Goal: Transaction & Acquisition: Purchase product/service

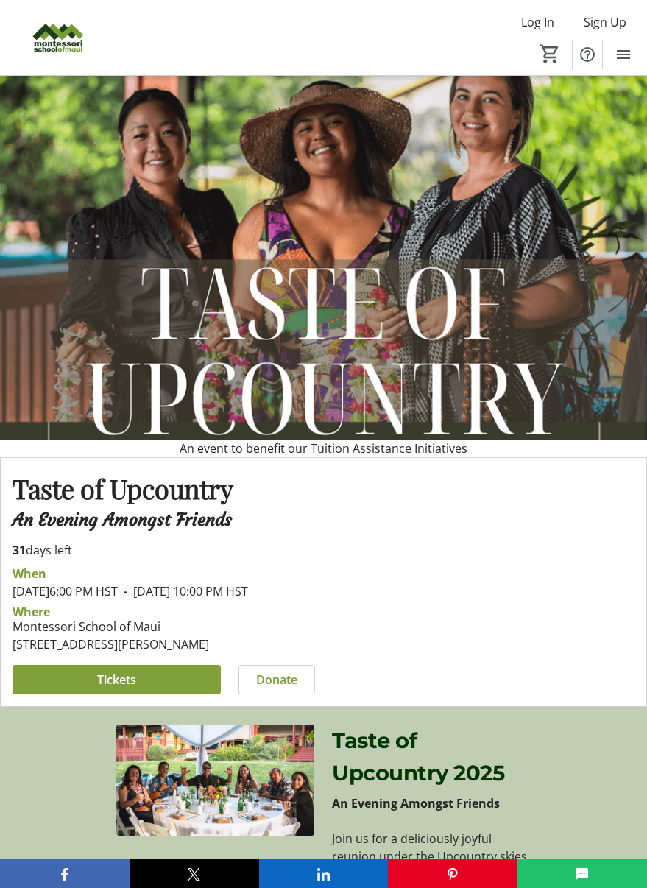
click at [50, 697] on span at bounding box center [117, 679] width 208 height 35
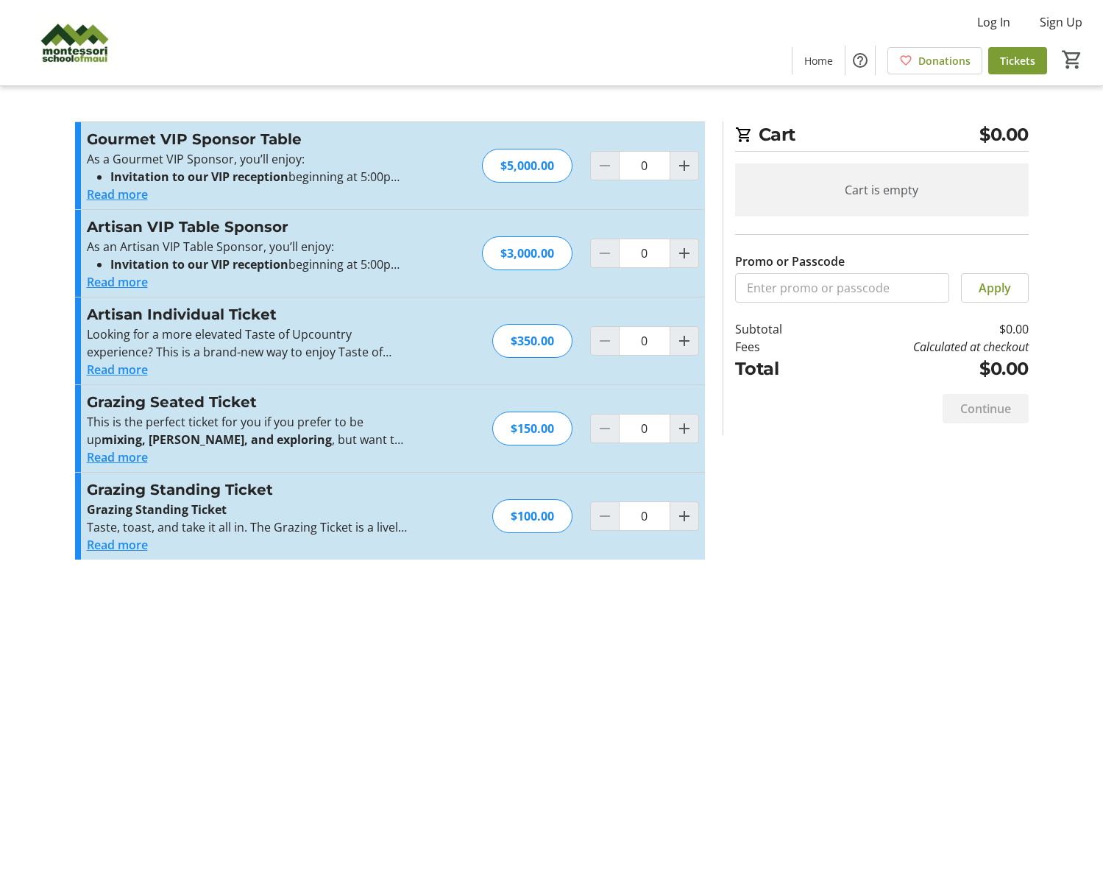
click at [602, 620] on div "Cart $0.00 Cart is empty Promo or Passcode Apply Subtotal $0.00 Fees Calculated…" at bounding box center [552, 444] width 972 height 888
click at [128, 458] on button "Read more" at bounding box center [117, 457] width 61 height 18
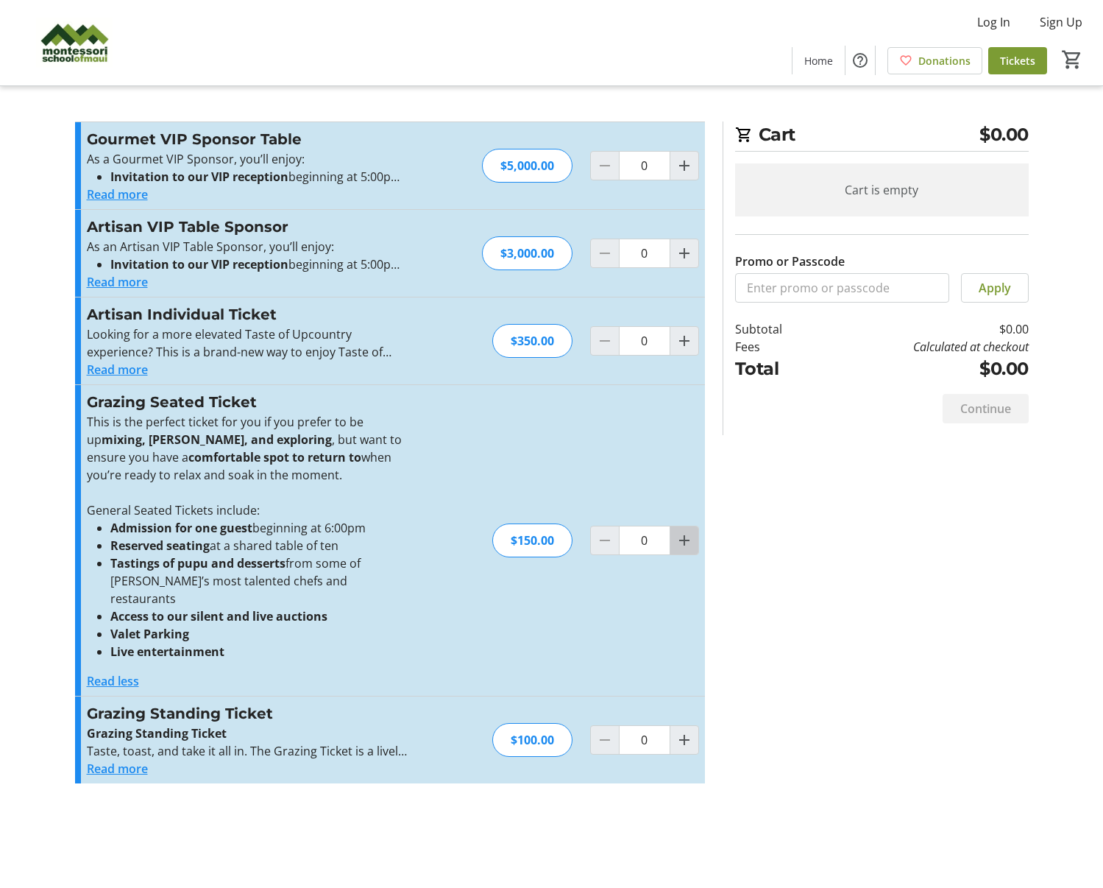
click at [686, 531] on mat-icon "Increment by one" at bounding box center [685, 540] width 18 height 18
click at [689, 531] on mat-icon "Increment by one" at bounding box center [685, 540] width 18 height 18
type input "2"
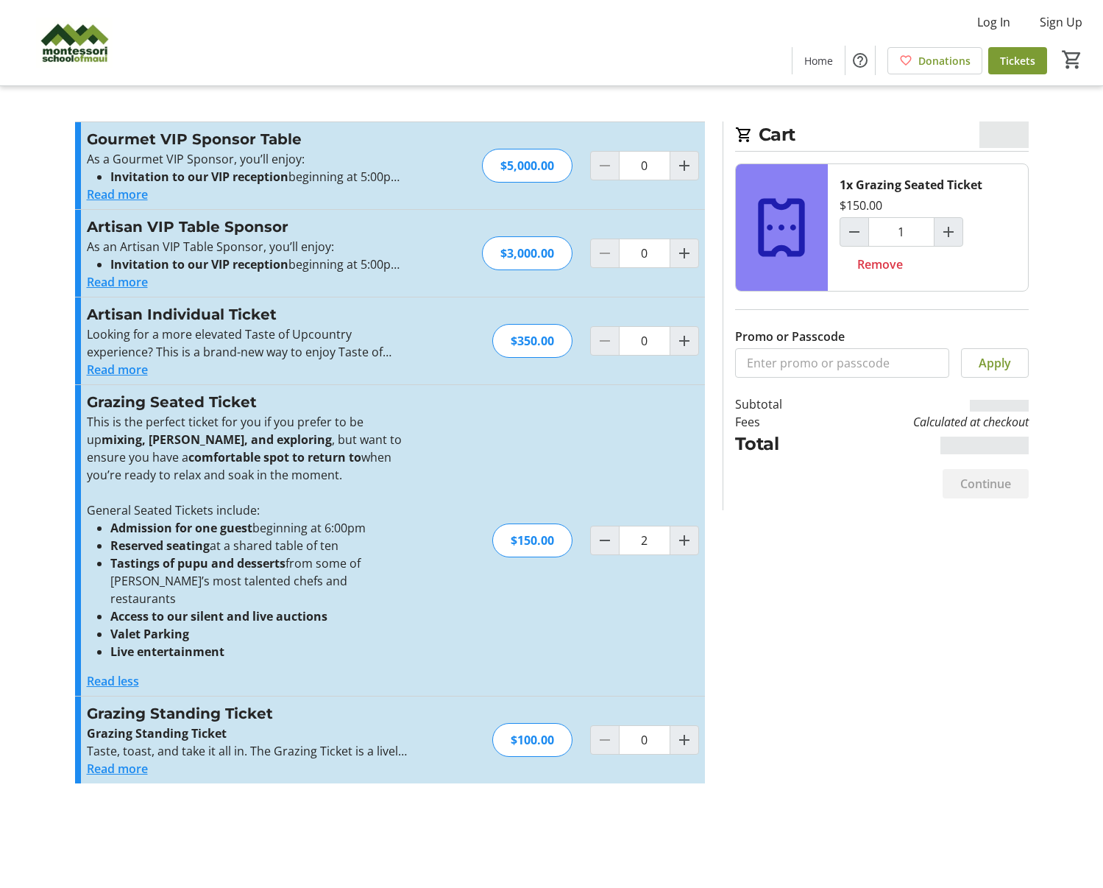
type input "2"
click at [93, 760] on button "Read more" at bounding box center [117, 769] width 61 height 18
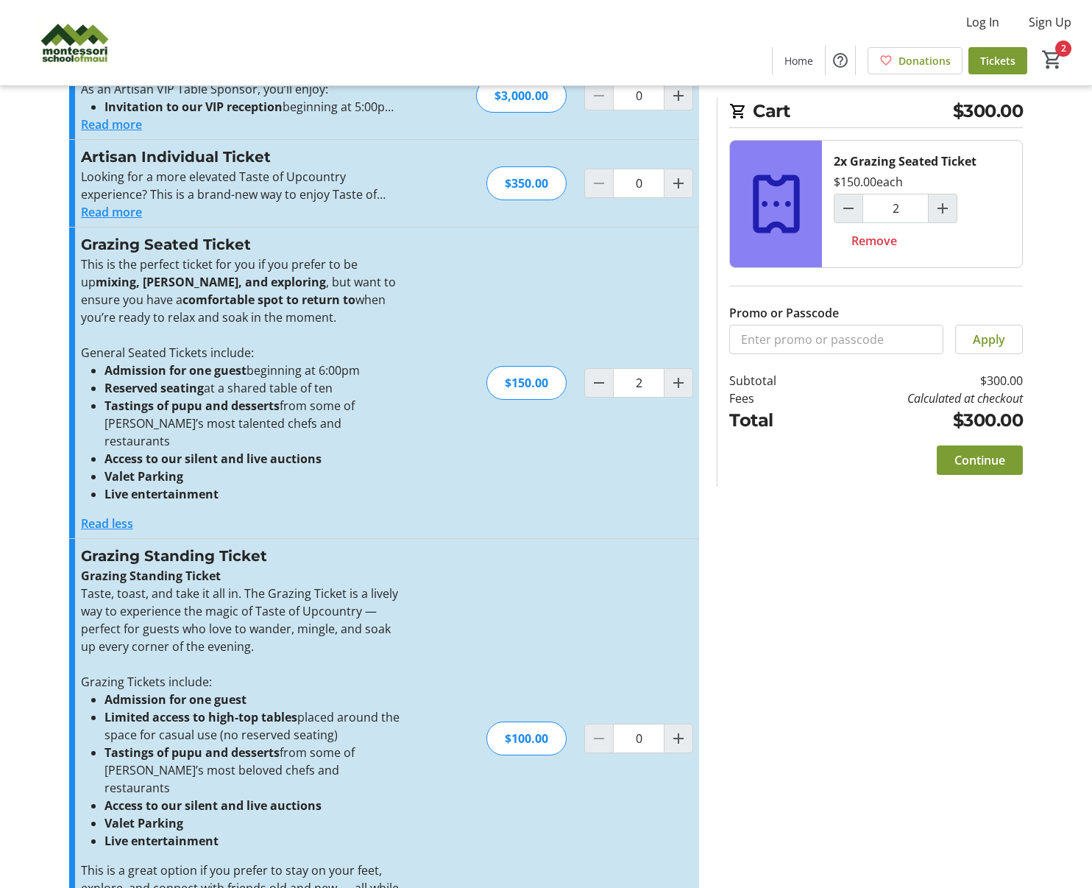
scroll to position [190, 0]
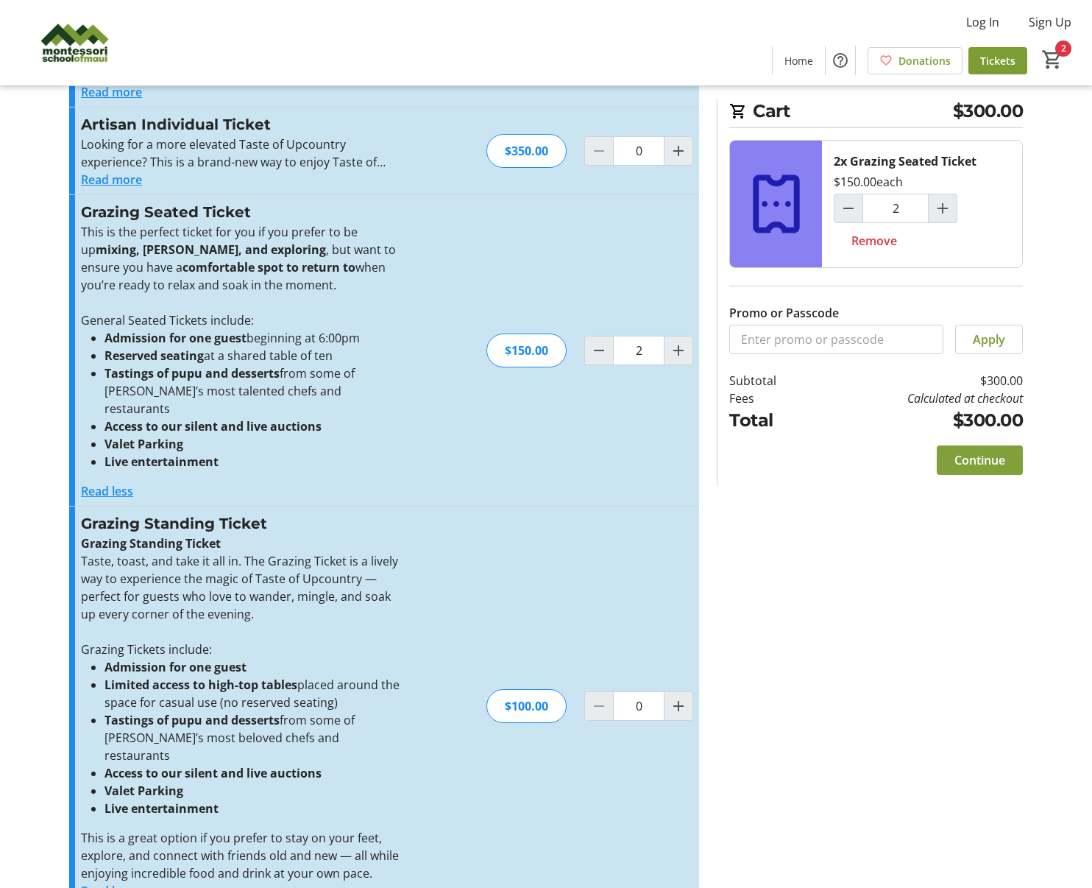
click at [994, 464] on span "Continue" at bounding box center [980, 460] width 51 height 18
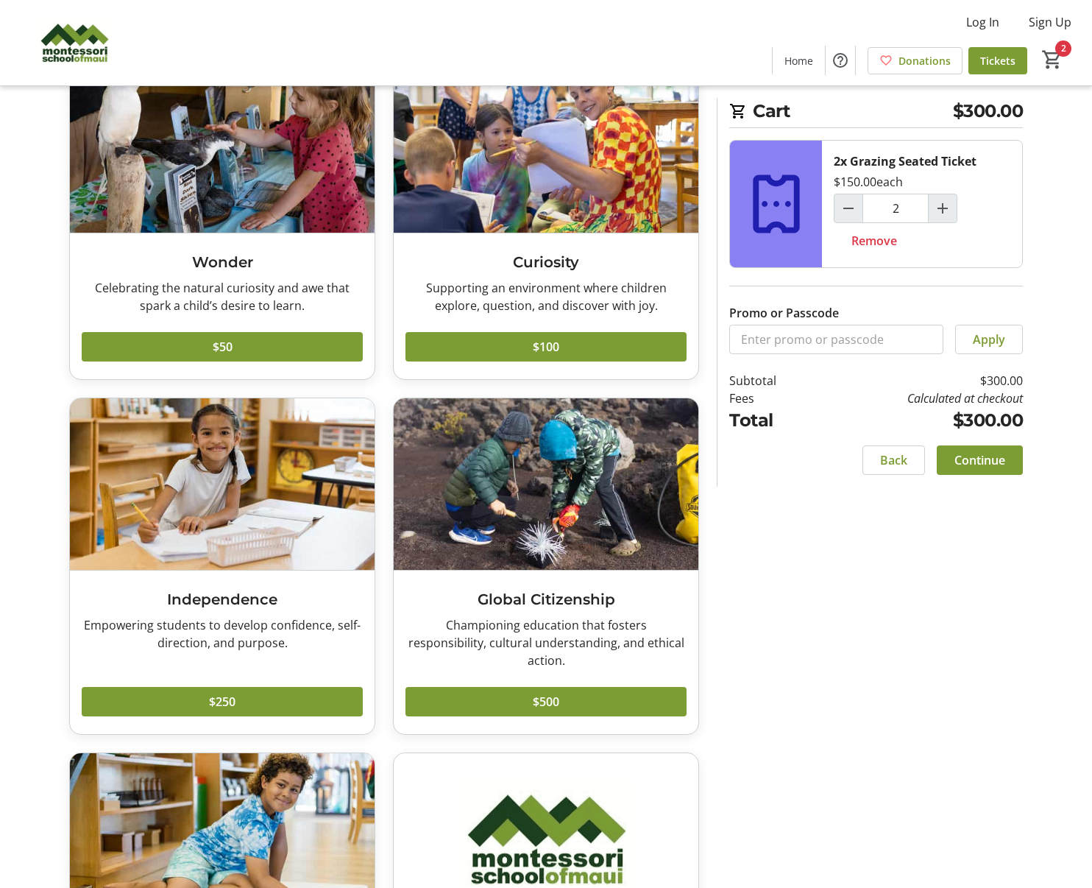
scroll to position [117, 0]
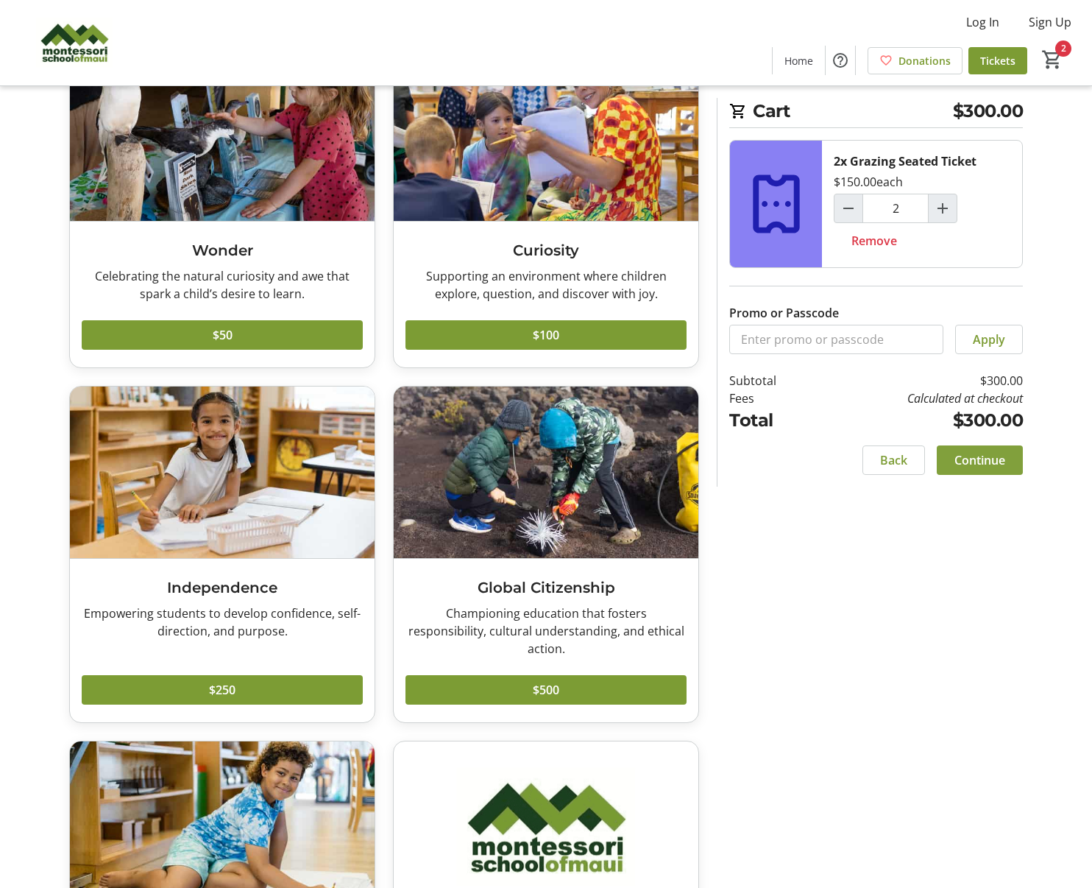
click at [986, 468] on span "Continue" at bounding box center [980, 460] width 51 height 18
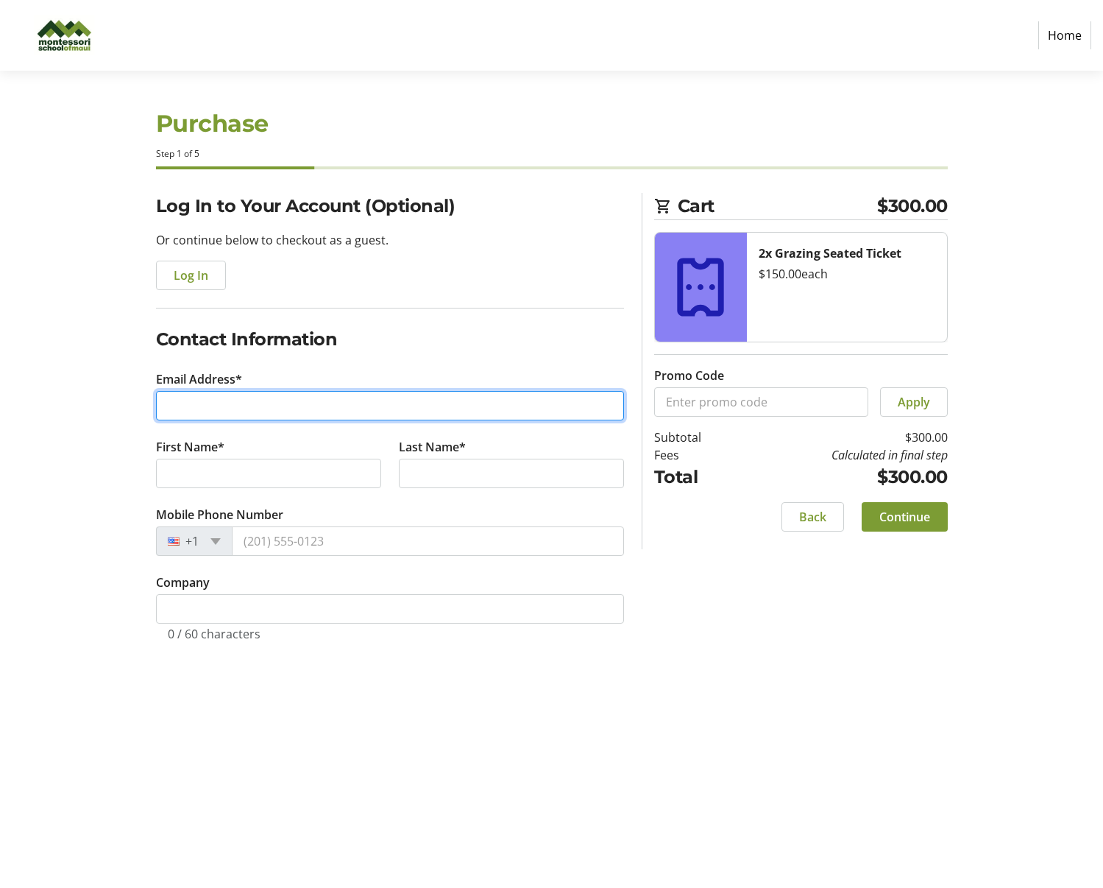
click at [188, 418] on input "Email Address*" at bounding box center [390, 405] width 468 height 29
type input "[PERSON_NAME][EMAIL_ADDRESS][DOMAIN_NAME]"
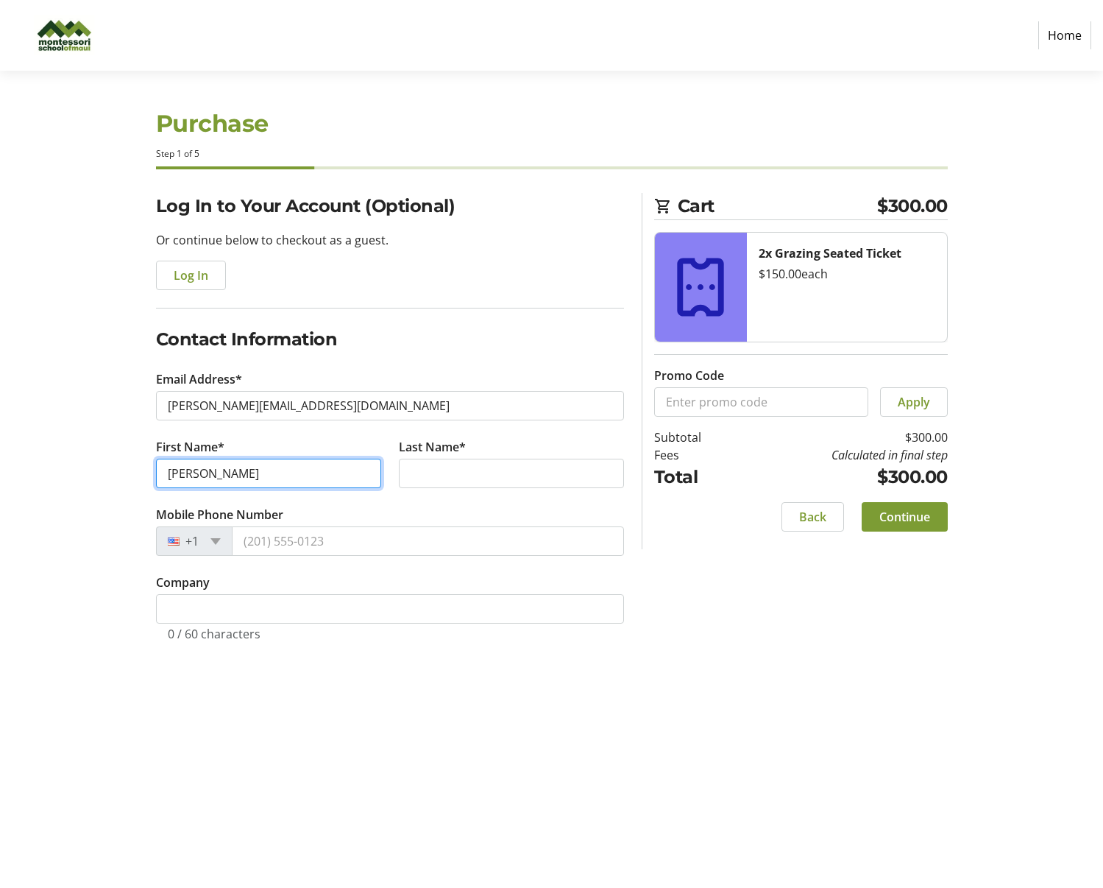
type input "[PERSON_NAME]"
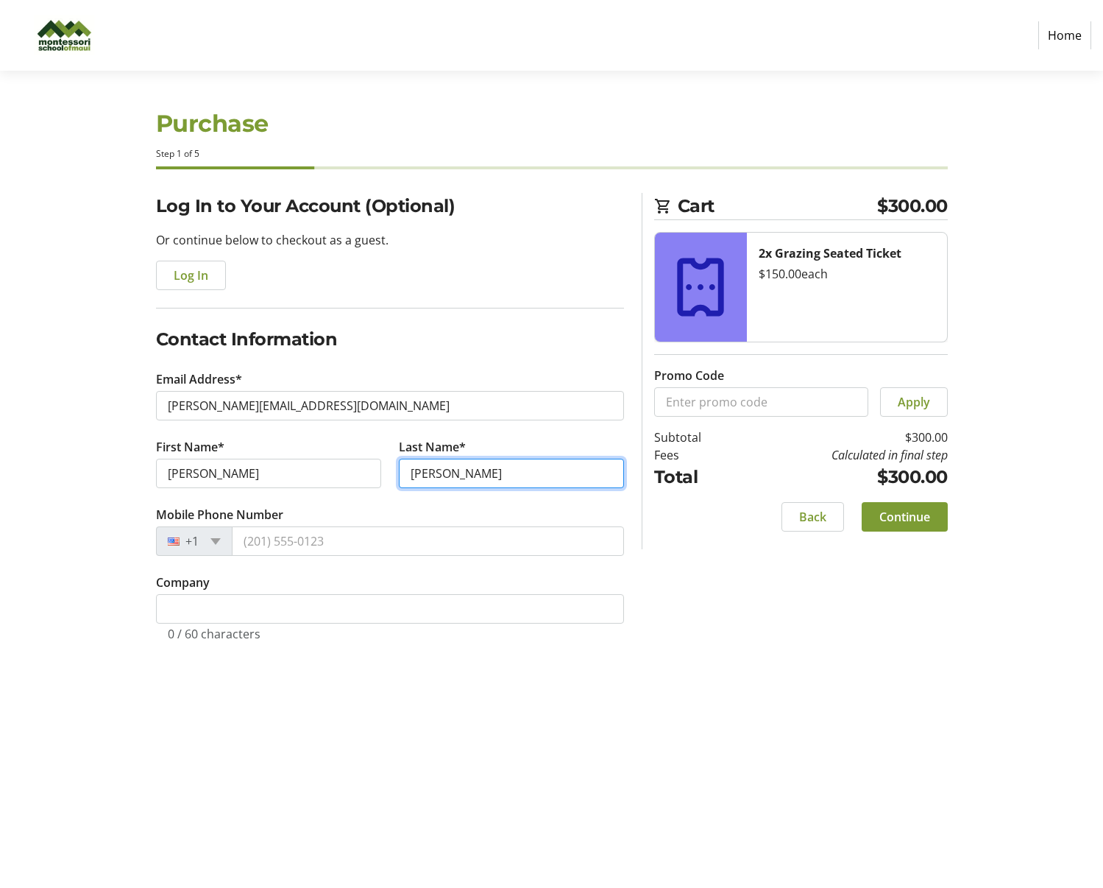
type input "[PERSON_NAME]"
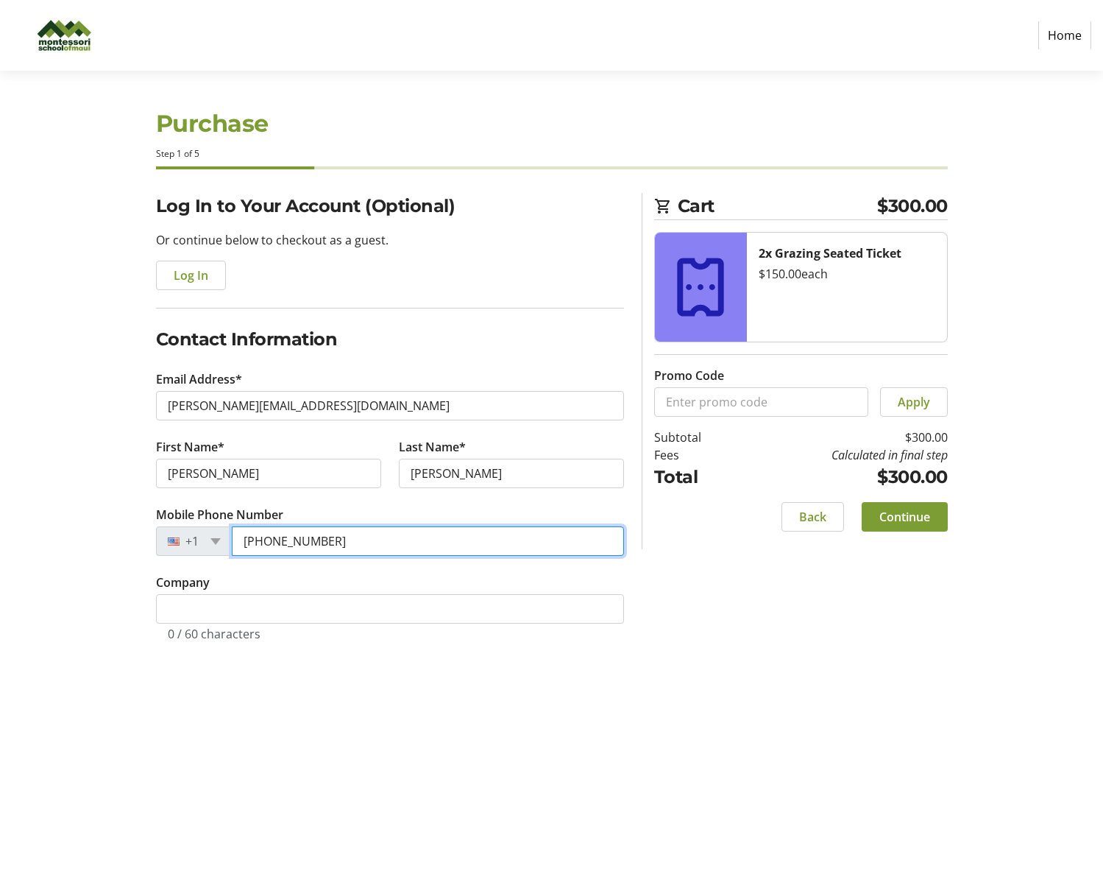
type input "[PHONE_NUMBER]"
click at [862, 502] on button "Continue" at bounding box center [905, 516] width 86 height 29
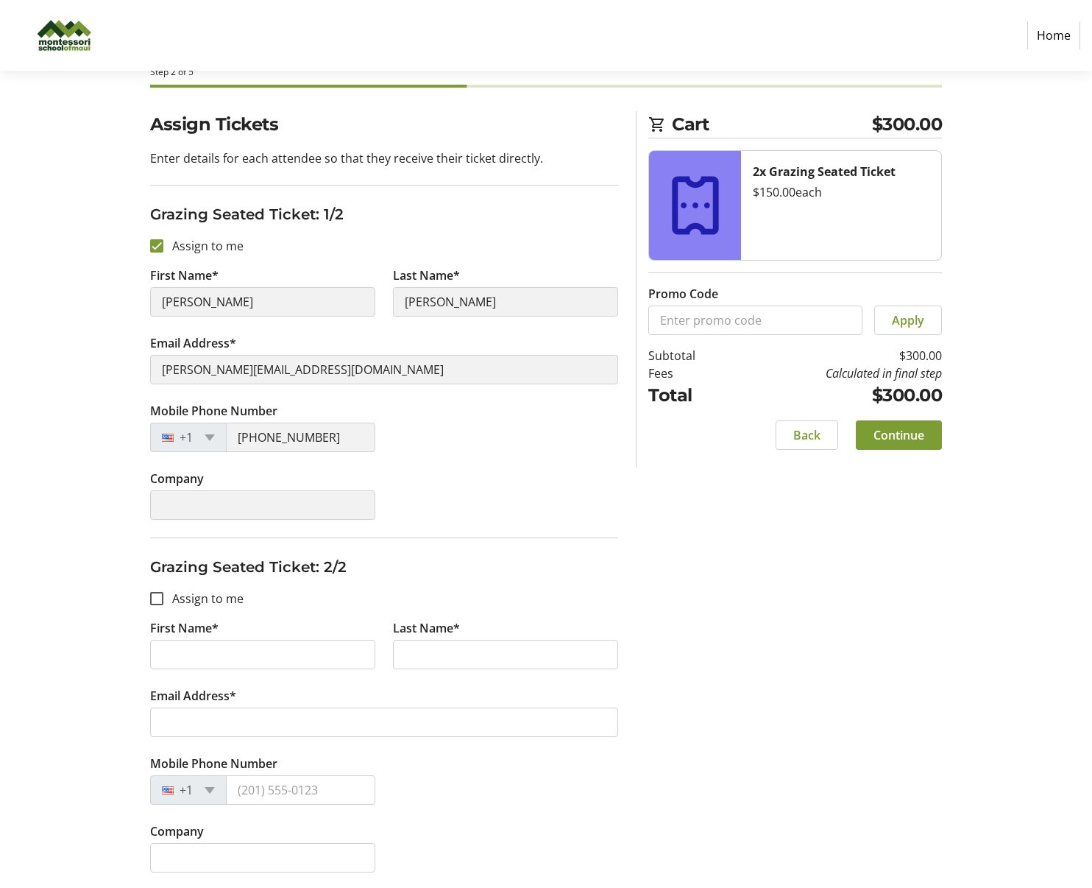
scroll to position [84, 0]
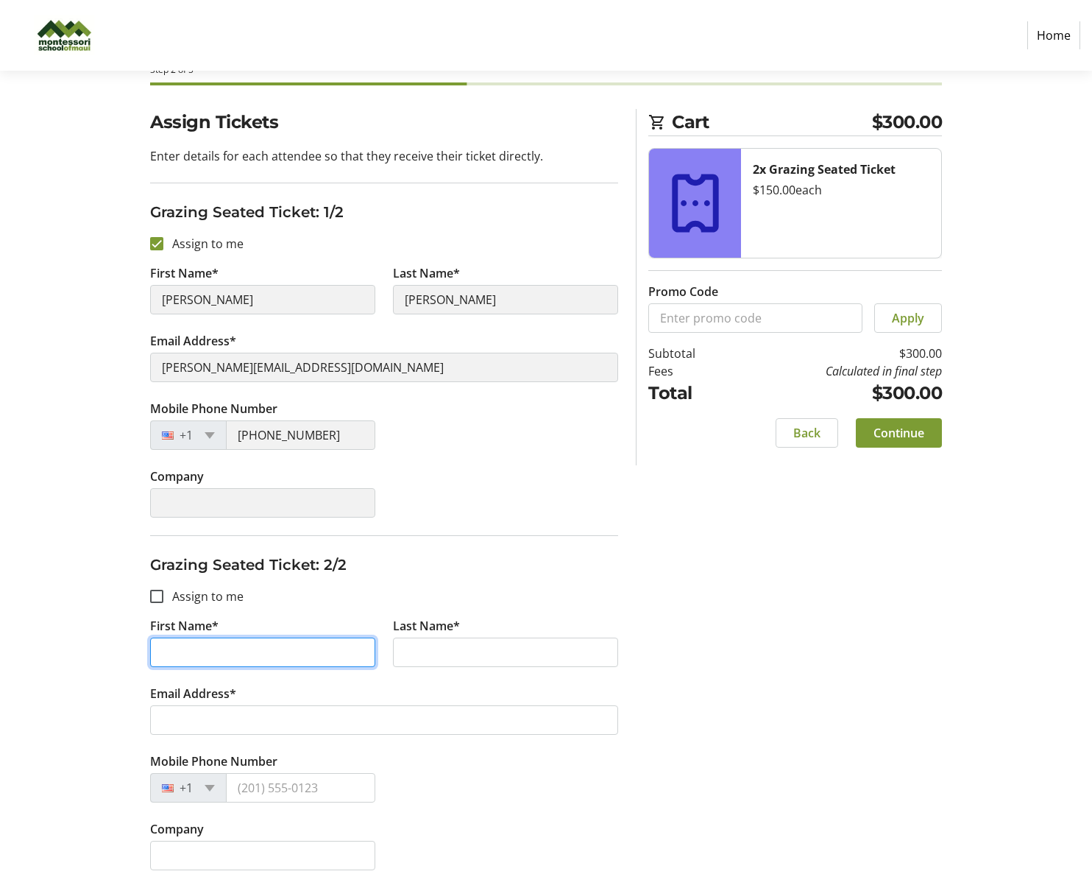
click at [185, 660] on input "First Name*" at bounding box center [262, 651] width 225 height 29
type input "[PERSON_NAME]"
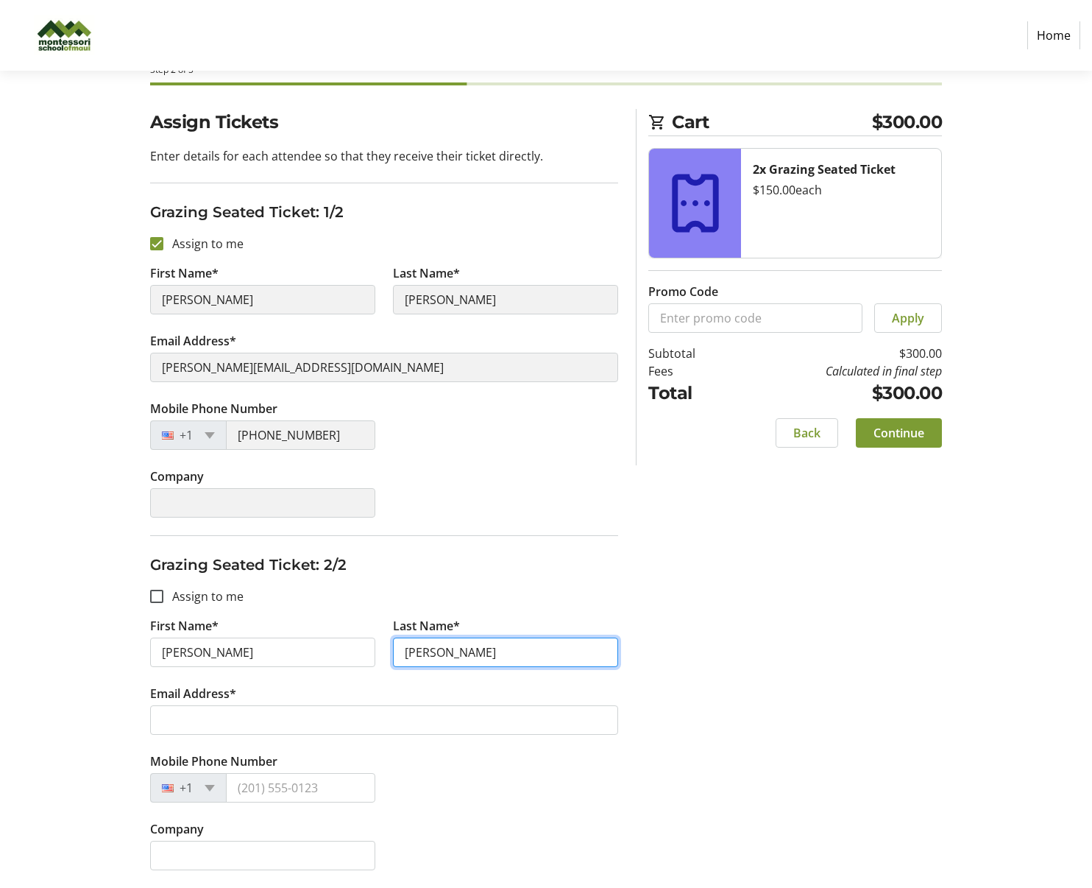
type input "[PERSON_NAME]"
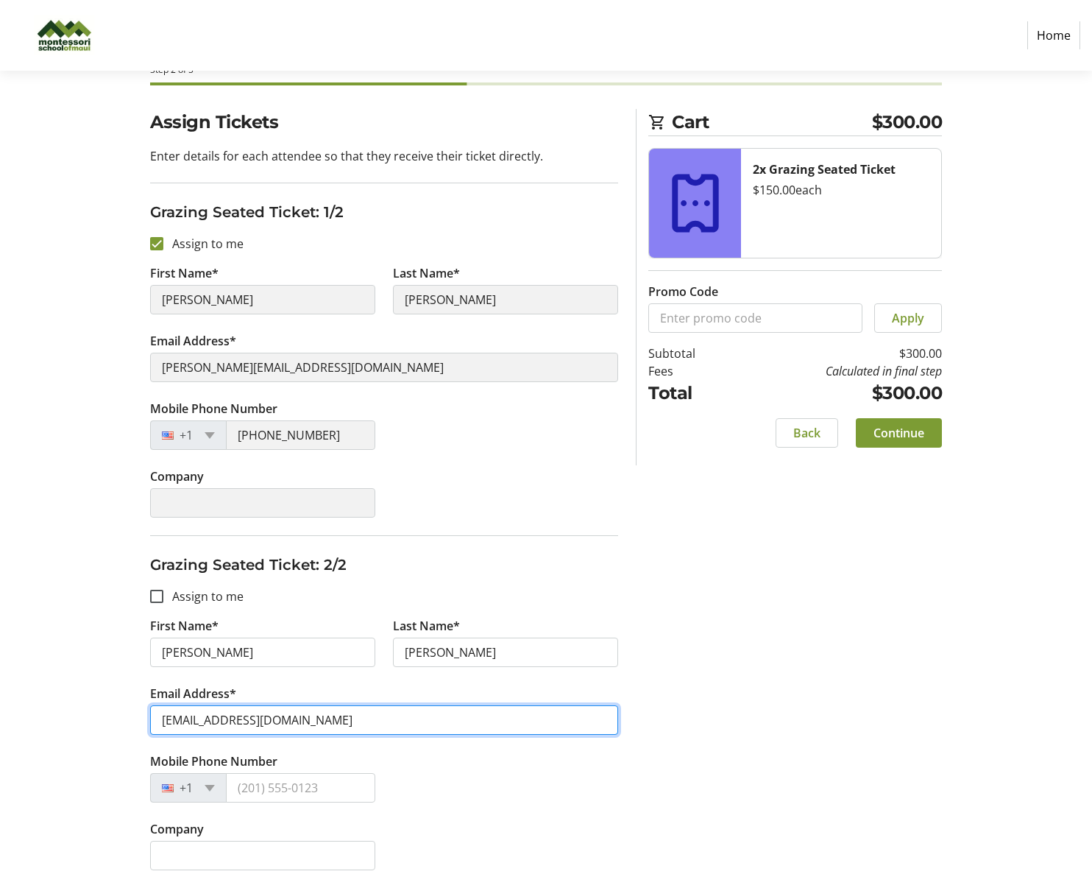
type input "[EMAIL_ADDRESS][DOMAIN_NAME]"
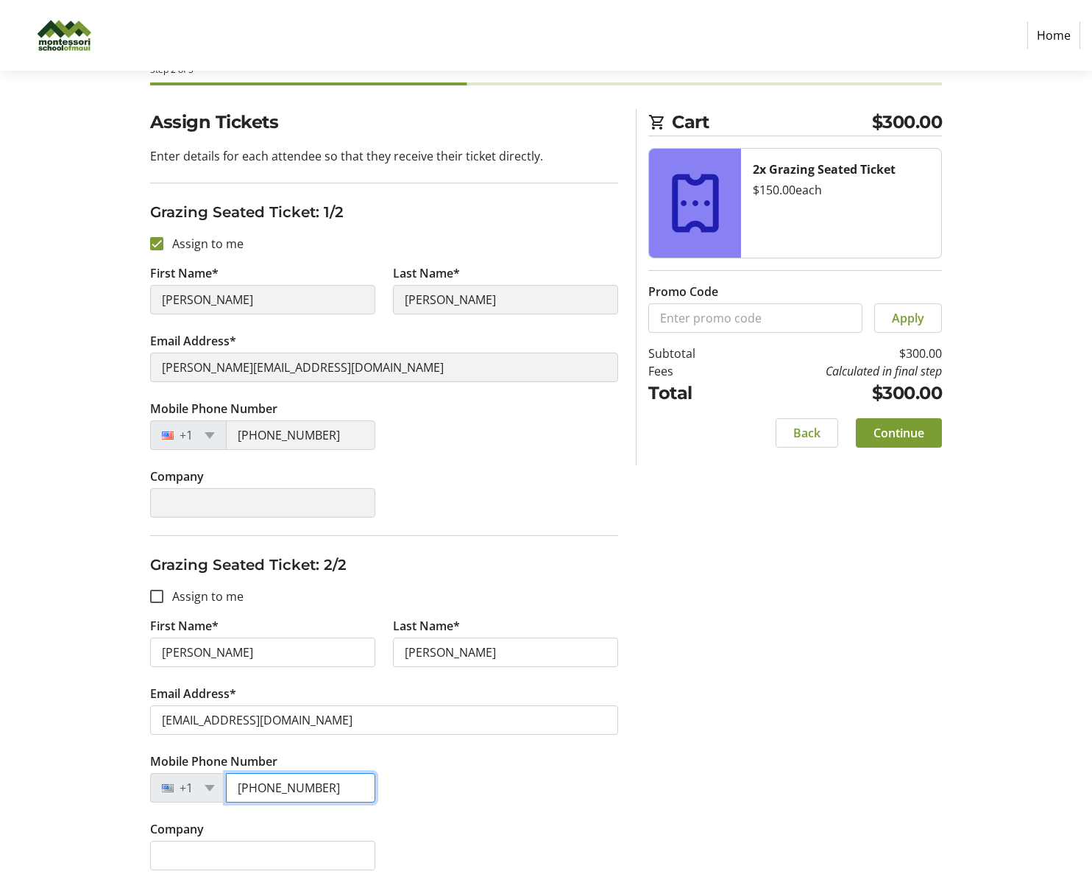
type input "[PHONE_NUMBER]"
click at [930, 439] on span at bounding box center [899, 432] width 86 height 35
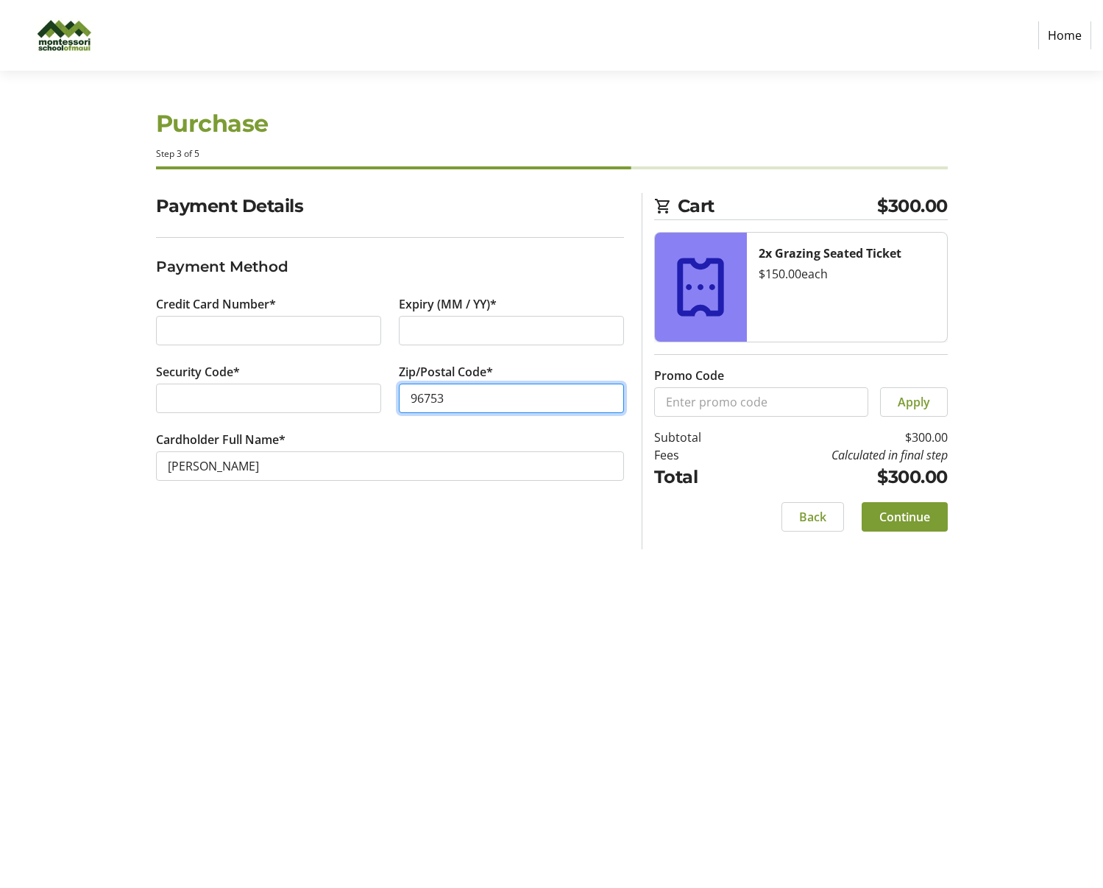
type input "96753"
click at [913, 517] on span "Continue" at bounding box center [905, 517] width 51 height 18
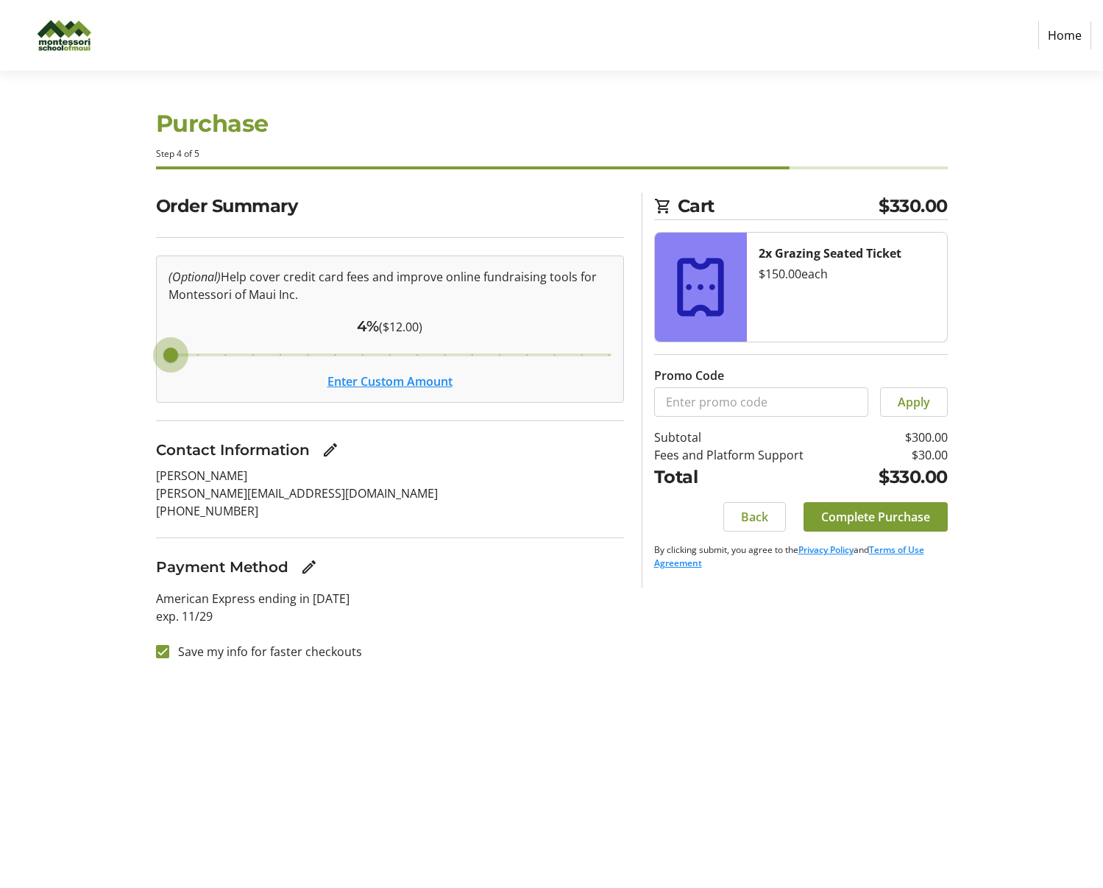
drag, startPoint x: 344, startPoint y: 353, endPoint x: 146, endPoint y: 361, distance: 198.2
type input "4"
click at [153, 361] on input "Cover fees percentage" at bounding box center [390, 355] width 474 height 32
click at [344, 380] on button "Enter Custom Amount" at bounding box center [390, 381] width 125 height 18
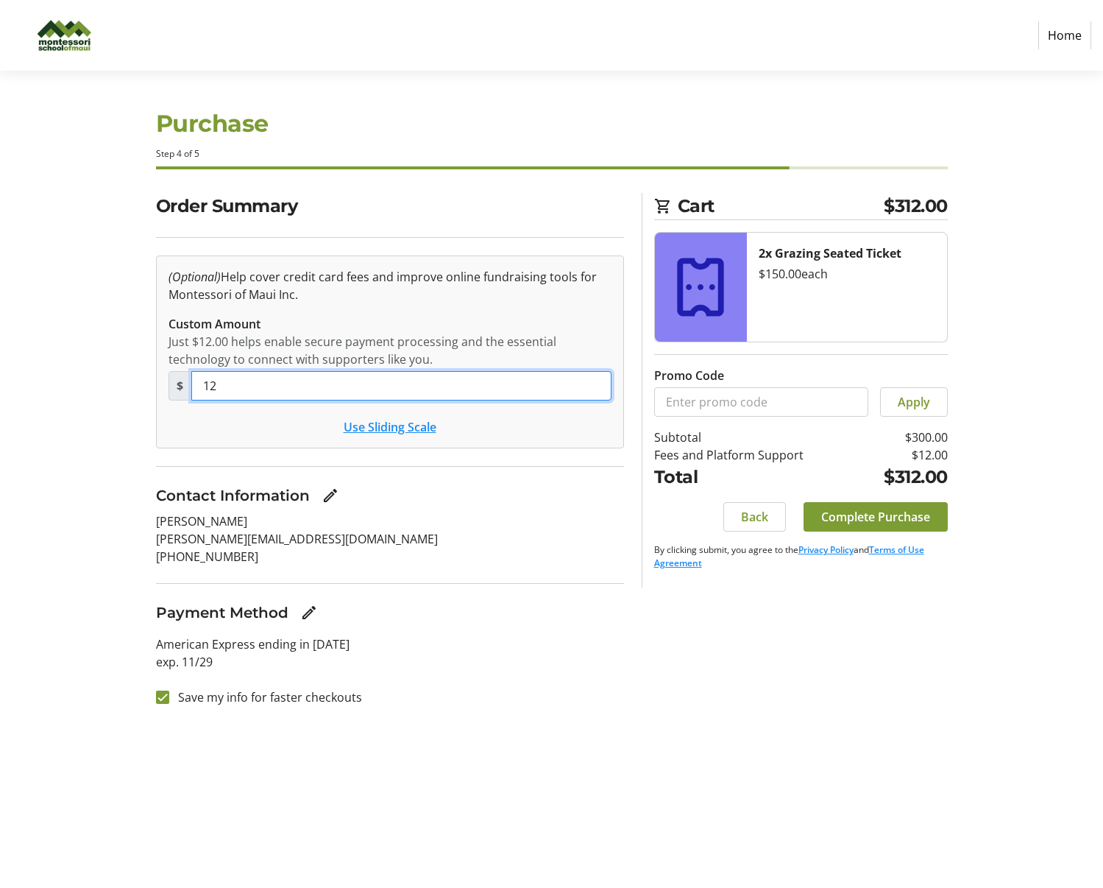
click at [345, 383] on input "12" at bounding box center [401, 385] width 420 height 29
click at [398, 528] on p "[PERSON_NAME]" at bounding box center [390, 521] width 468 height 18
click at [822, 519] on span "Complete Purchase" at bounding box center [875, 517] width 109 height 18
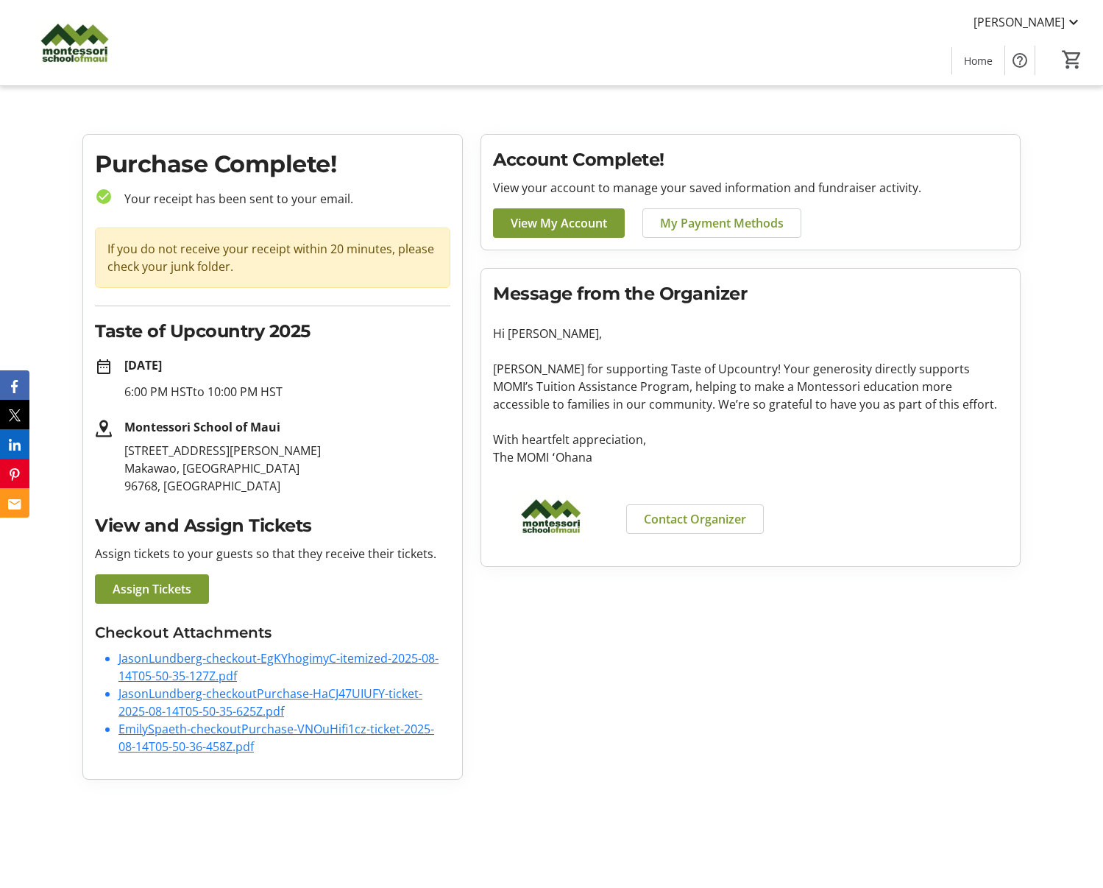
click at [373, 371] on p "[DATE]" at bounding box center [287, 365] width 326 height 18
click at [372, 371] on p "[DATE]" at bounding box center [287, 365] width 326 height 18
click at [330, 254] on div "If you do not receive your receipt within 20 minutes, please check your junk fo…" at bounding box center [273, 257] width 356 height 60
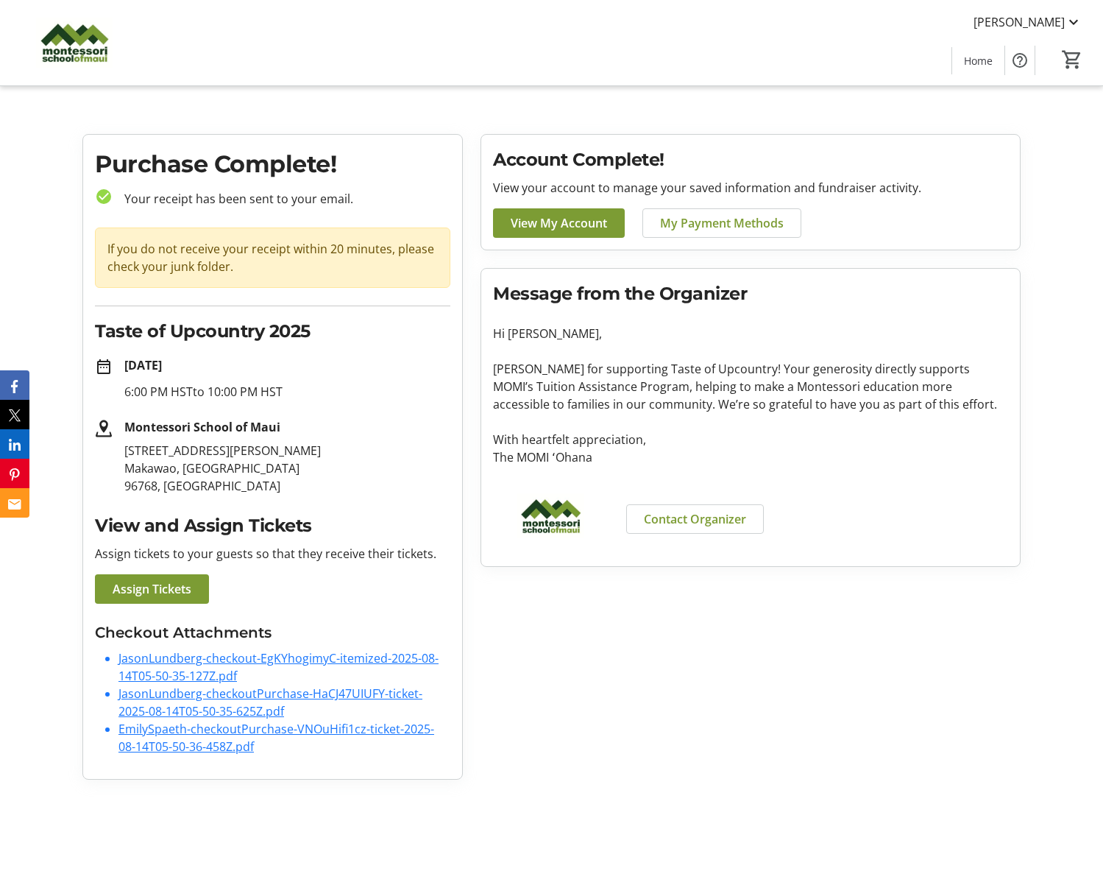
click at [334, 410] on tr-order-details-event-info "date_range [DATE] 6:00 PM HST to 10:00 PM HST [GEOGRAPHIC_DATA] [STREET_ADDRESS…" at bounding box center [273, 425] width 356 height 138
